Goal: Navigation & Orientation: Find specific page/section

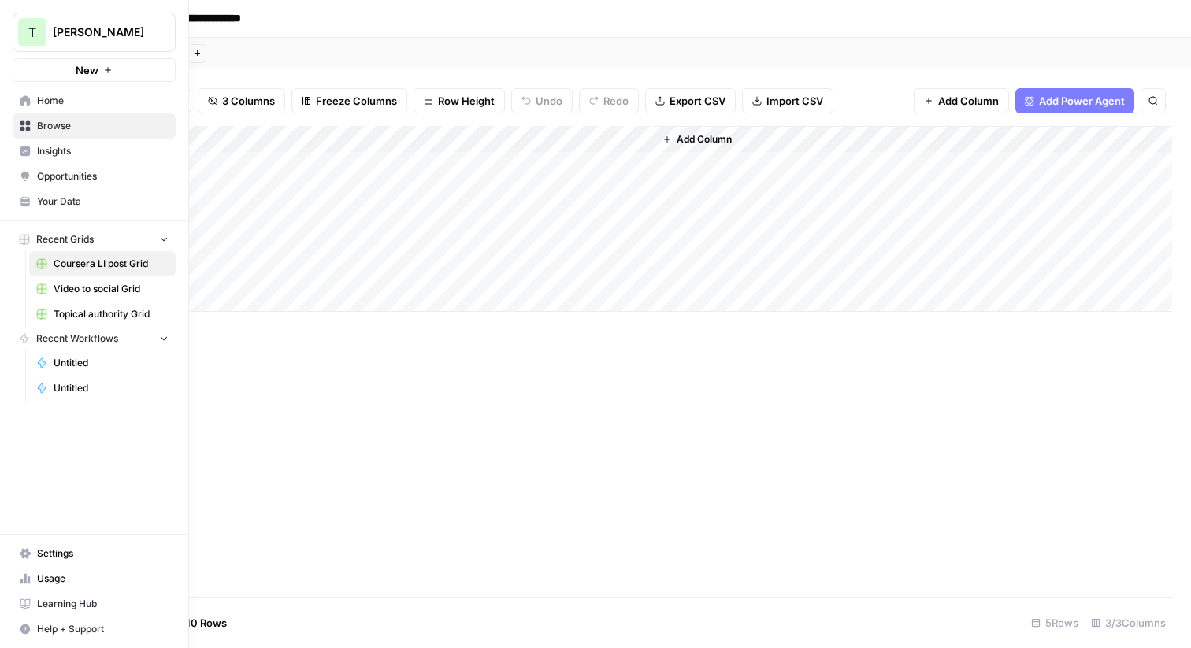
click at [47, 95] on span "Home" at bounding box center [103, 101] width 132 height 14
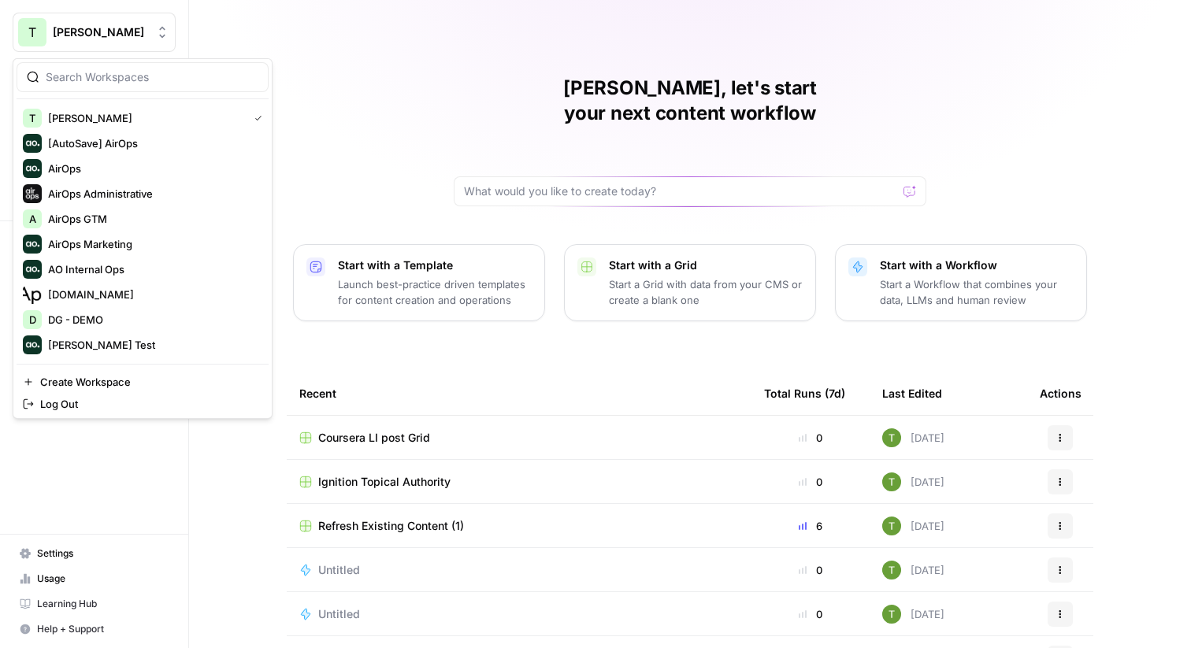
click at [50, 39] on button "T [PERSON_NAME]" at bounding box center [94, 32] width 163 height 39
click at [262, 13] on div "[PERSON_NAME], let's start your next content workflow Start with a Template Lau…" at bounding box center [690, 375] width 1002 height 750
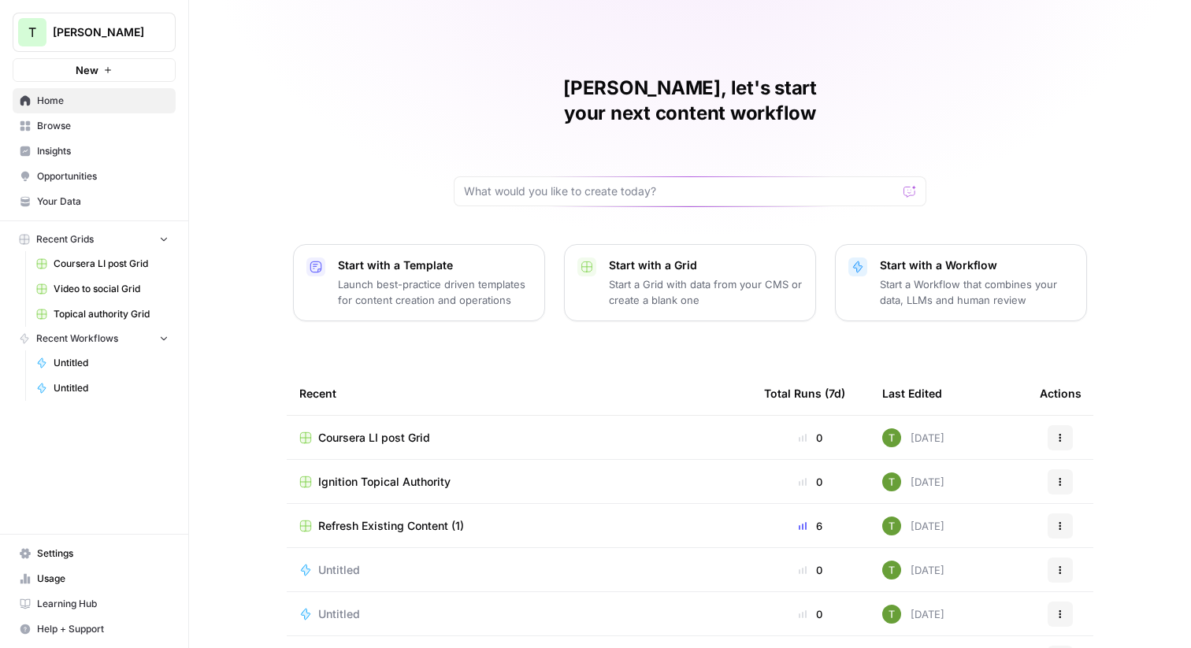
click at [95, 149] on span "Insights" at bounding box center [103, 151] width 132 height 14
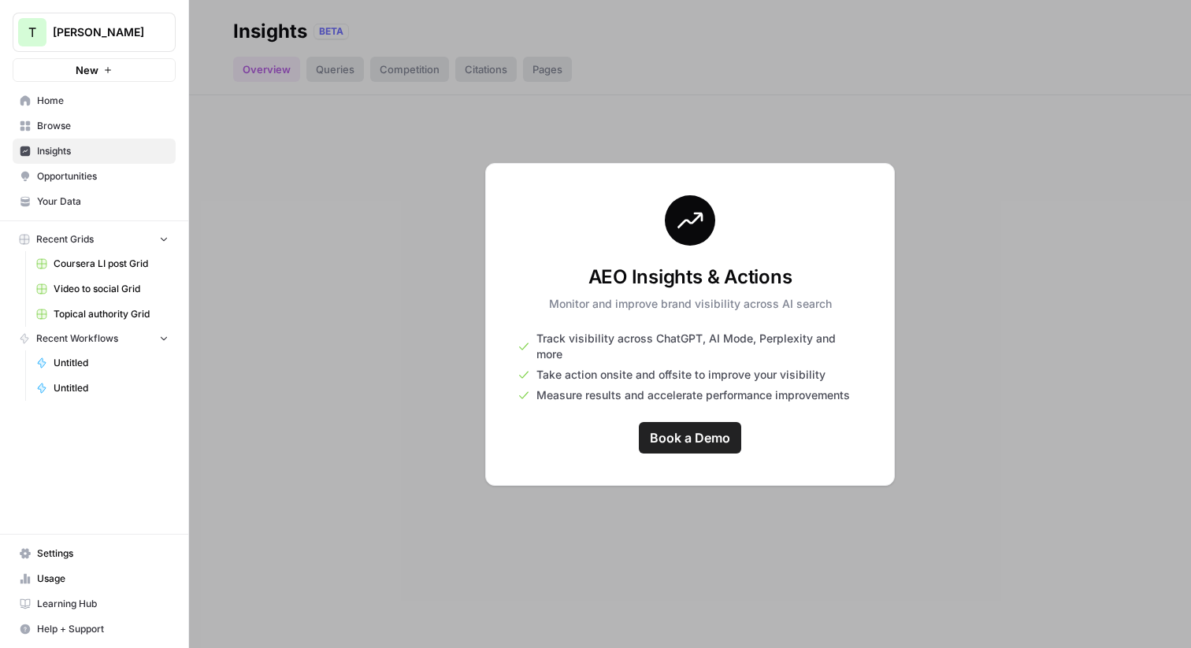
click at [85, 99] on span "Home" at bounding box center [103, 101] width 132 height 14
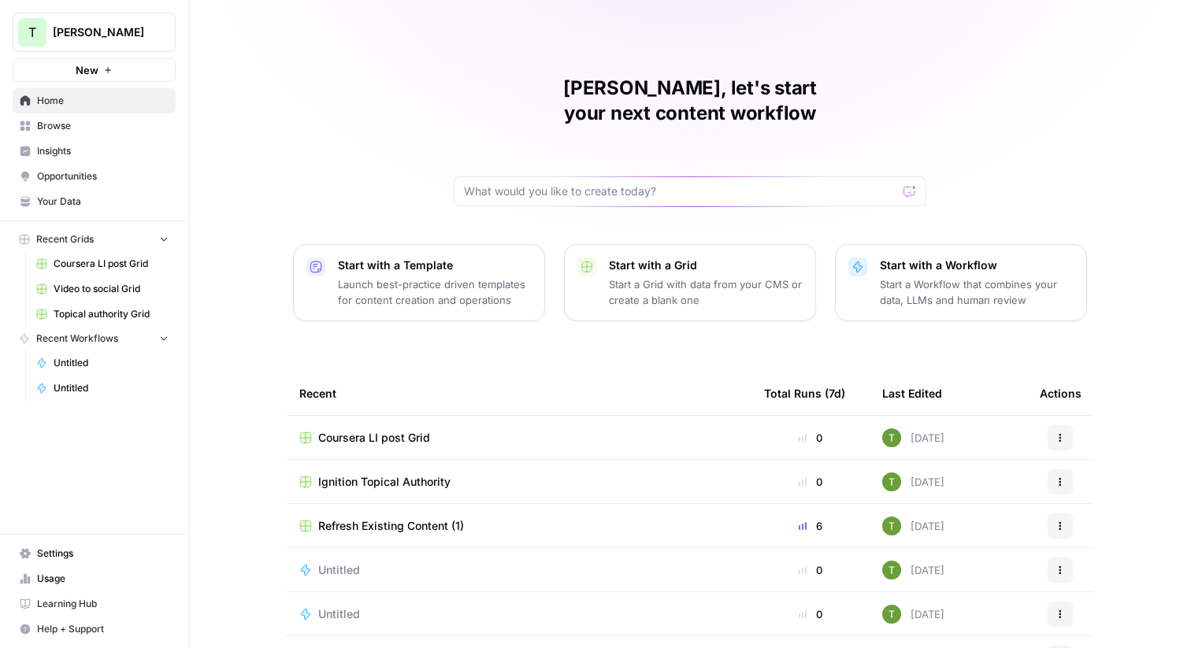
click at [387, 548] on td "Untitled" at bounding box center [519, 569] width 465 height 43
click at [361, 563] on div "Untitled" at bounding box center [345, 571] width 54 height 16
